Goal: Task Accomplishment & Management: Complete application form

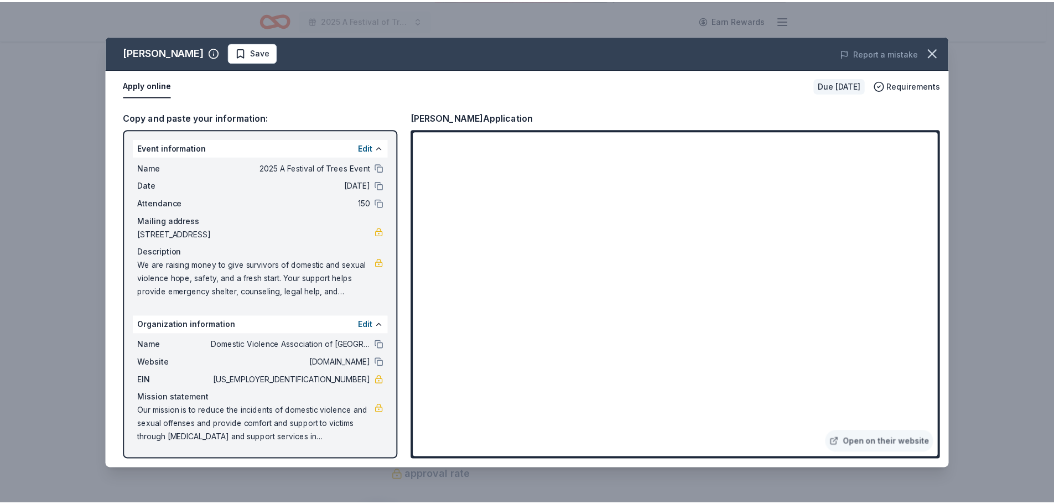
scroll to position [332, 0]
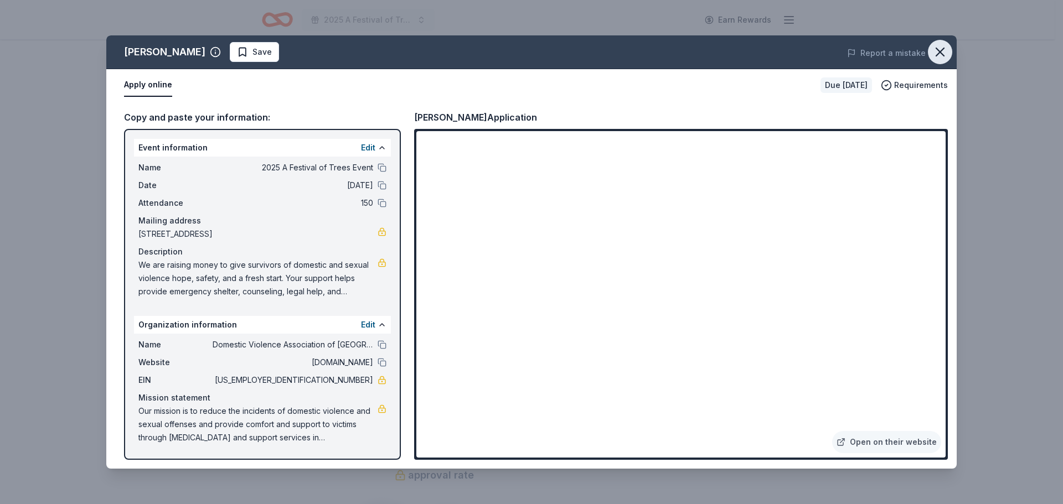
click at [948, 50] on button "button" at bounding box center [939, 52] width 24 height 24
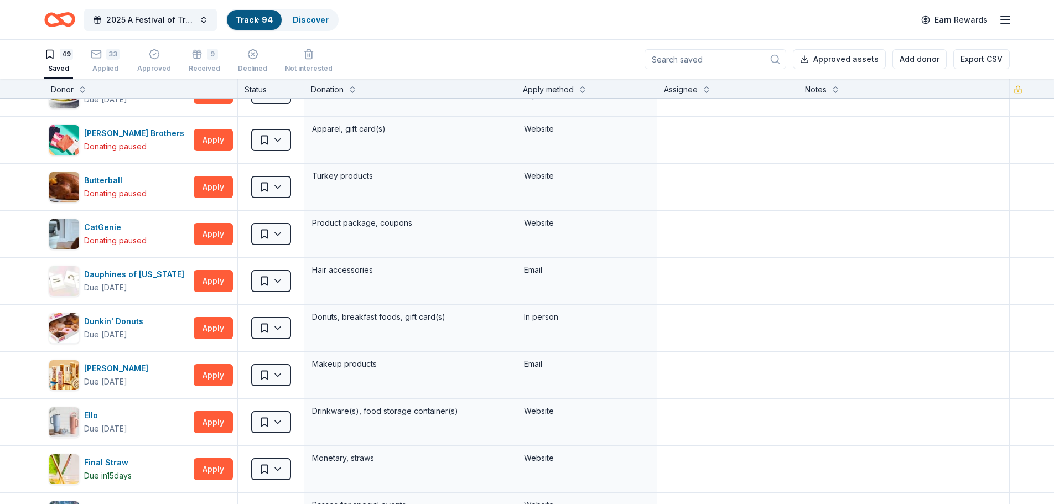
scroll to position [387, 0]
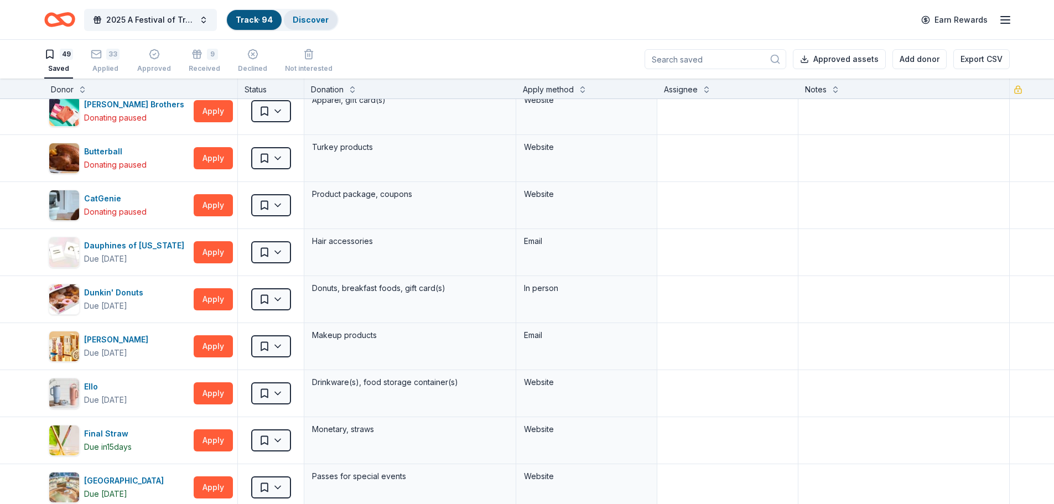
click at [300, 19] on link "Discover" at bounding box center [311, 19] width 36 height 9
click at [312, 19] on link "Discover" at bounding box center [311, 19] width 36 height 9
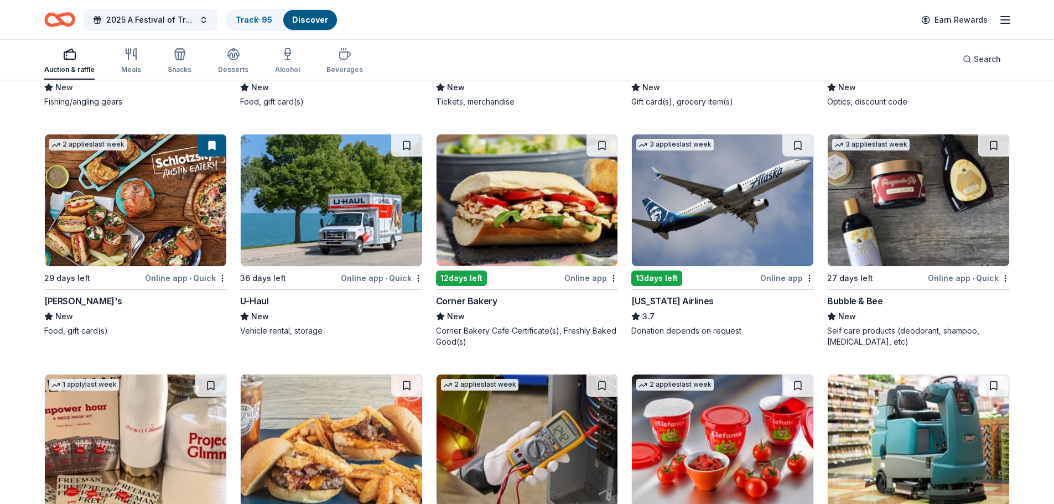
scroll to position [3604, 0]
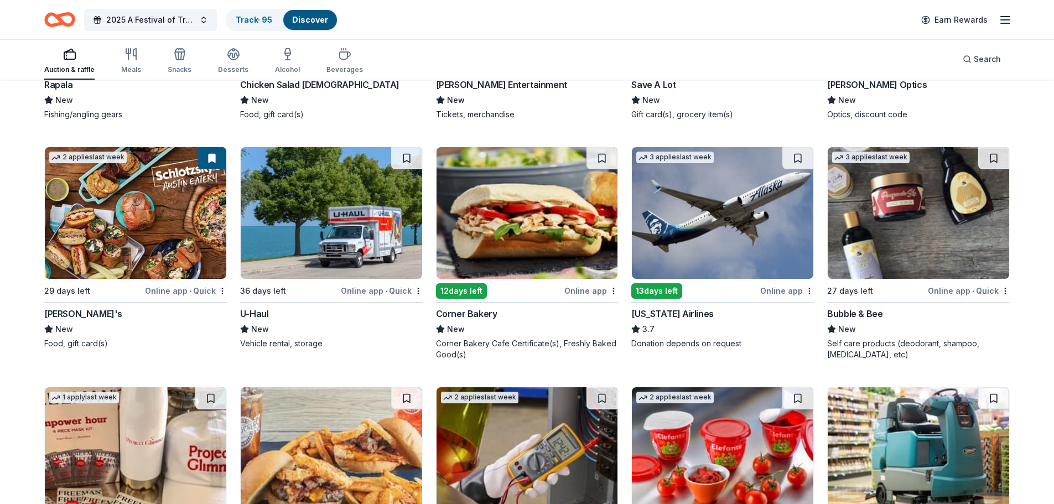
drag, startPoint x: 235, startPoint y: 204, endPoint x: 236, endPoint y: 146, distance: 57.6
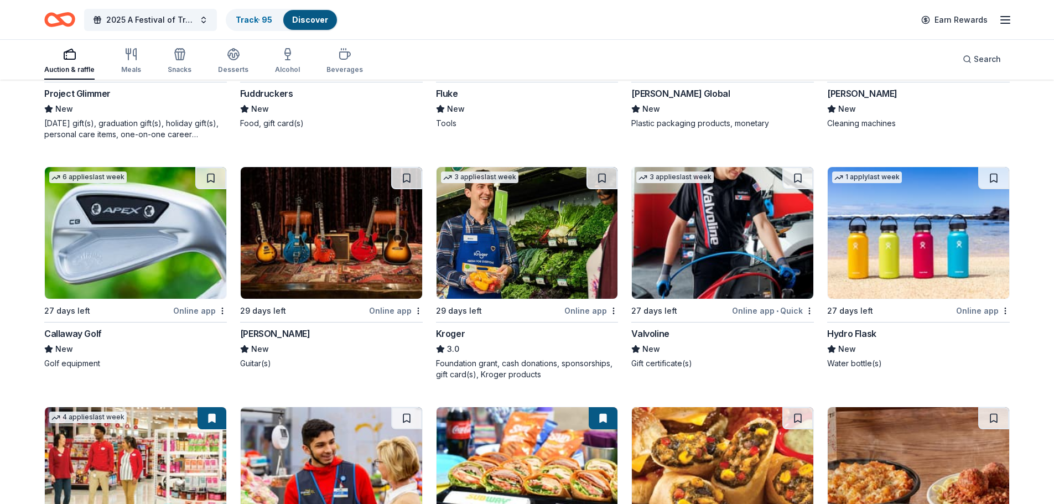
scroll to position [4085, 0]
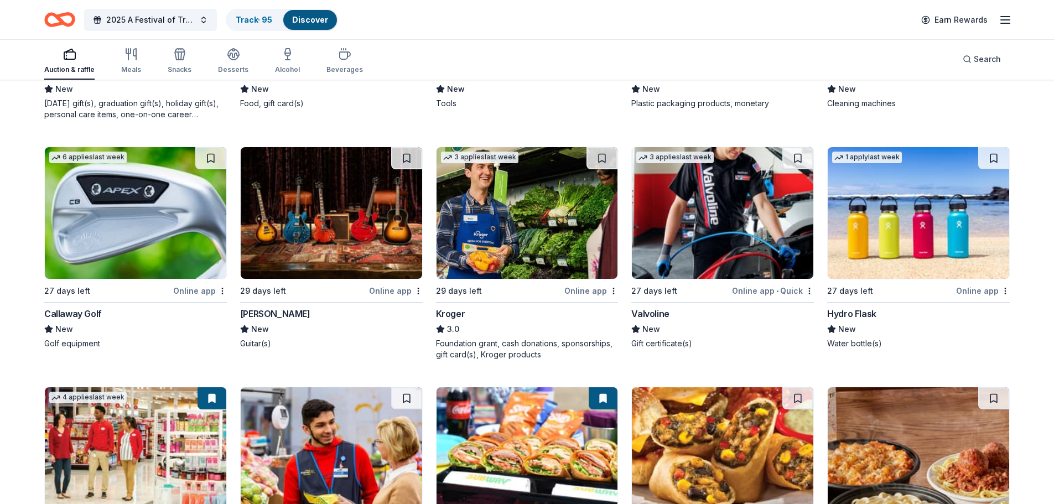
click at [676, 422] on img at bounding box center [723, 453] width 182 height 132
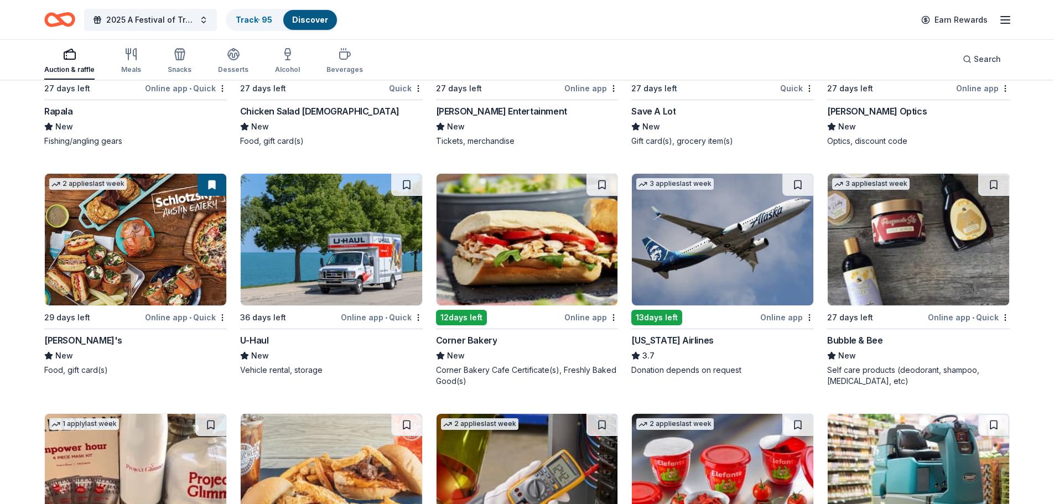
scroll to position [3537, 0]
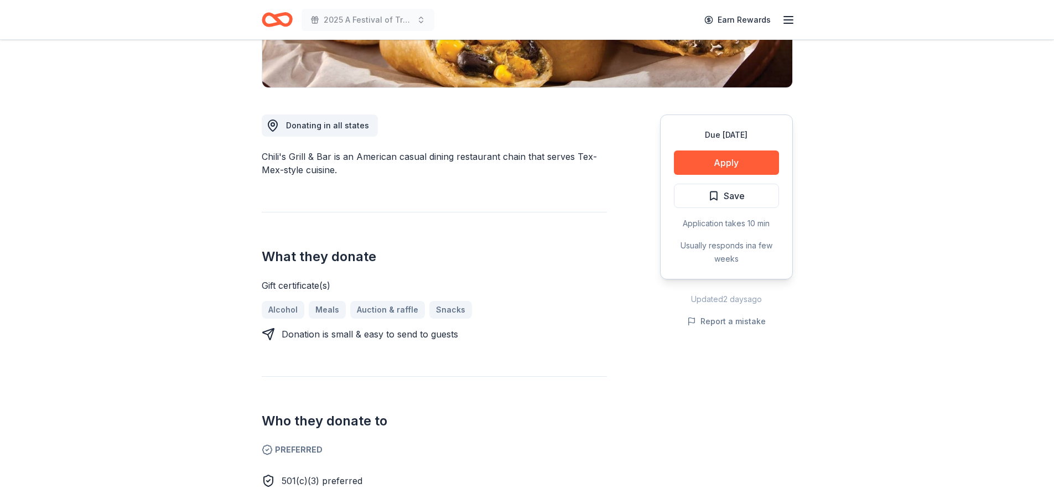
scroll to position [221, 0]
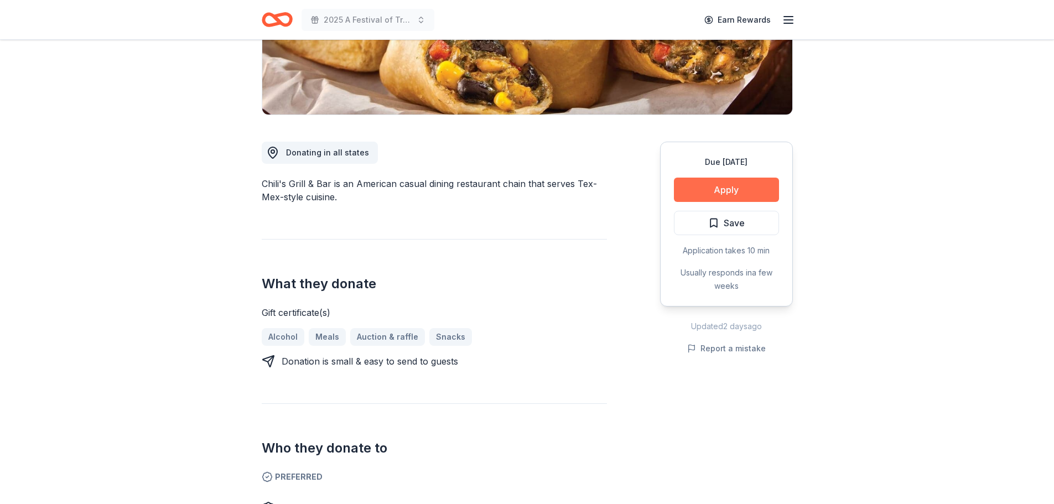
click at [721, 195] on button "Apply" at bounding box center [726, 190] width 105 height 24
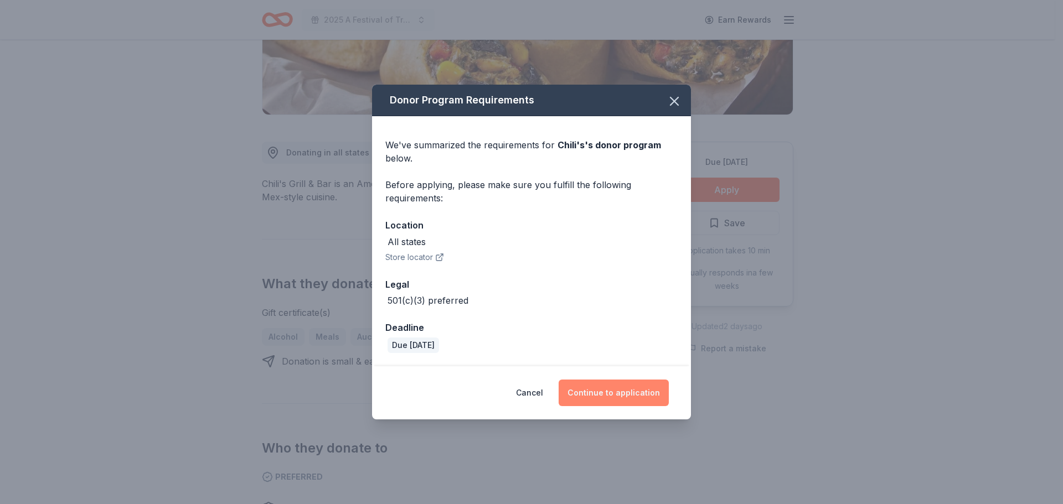
click at [607, 401] on button "Continue to application" at bounding box center [613, 393] width 110 height 27
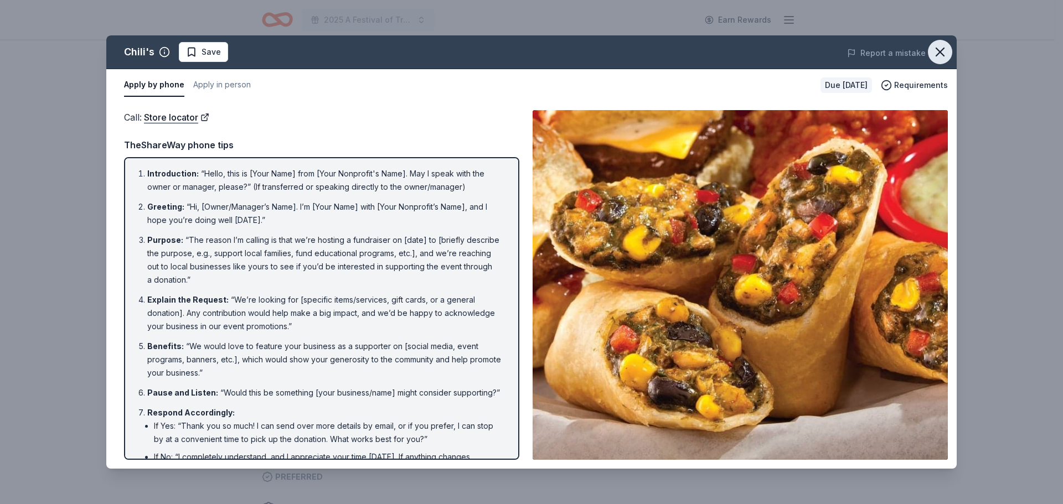
click at [949, 50] on button "button" at bounding box center [939, 52] width 24 height 24
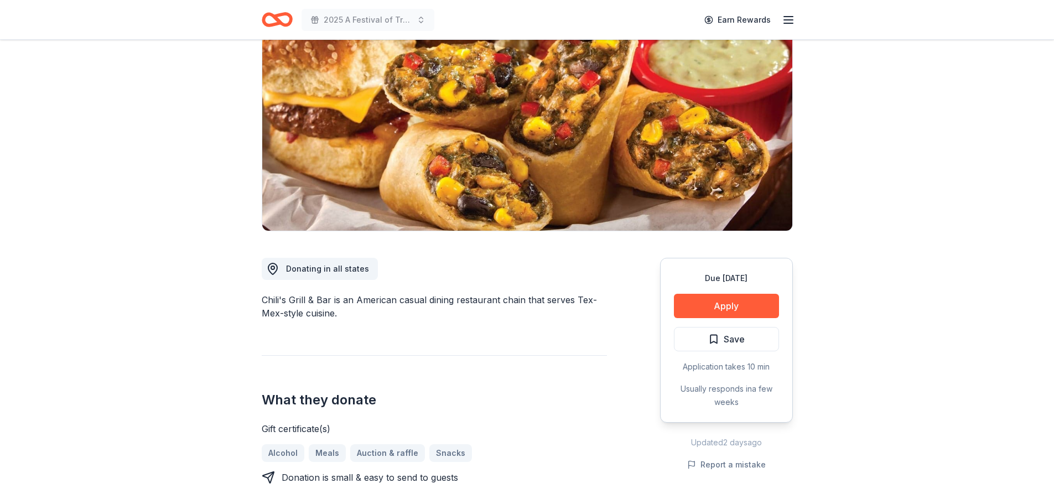
scroll to position [0, 0]
